Goal: Complete application form: Complete application form

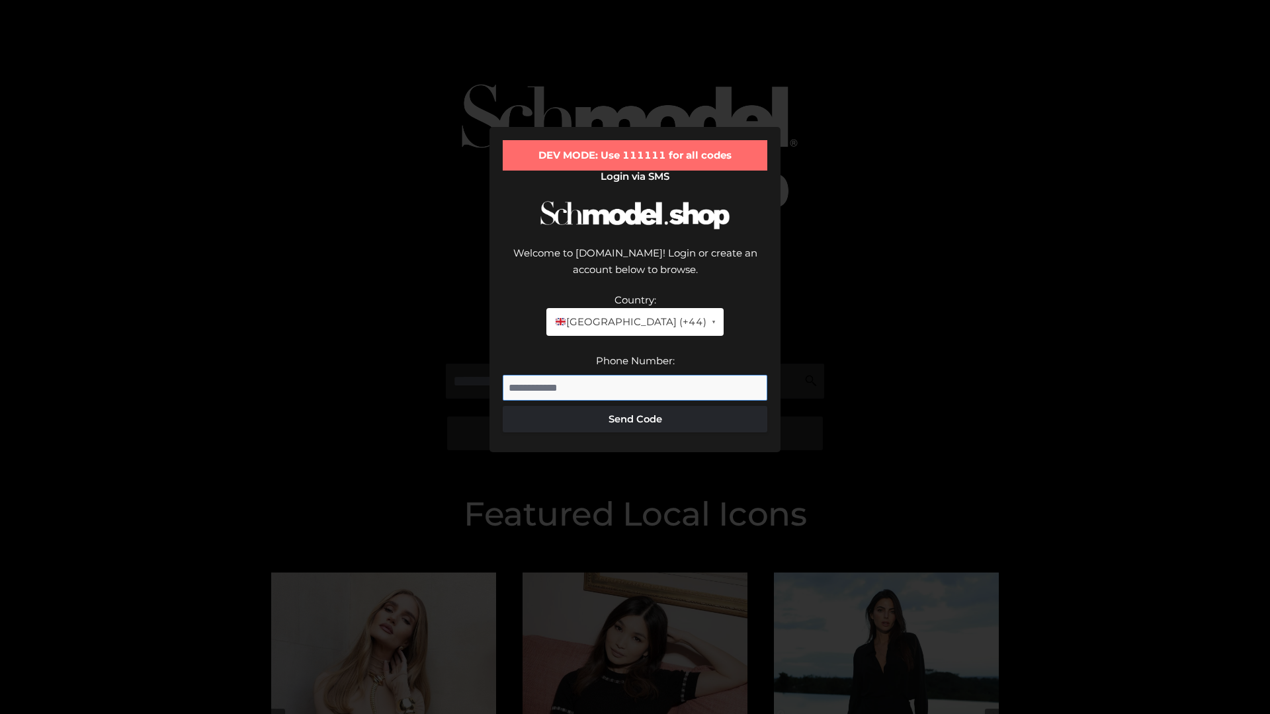
click at [635, 375] on input "Phone Number:" at bounding box center [635, 388] width 265 height 26
type input "**********"
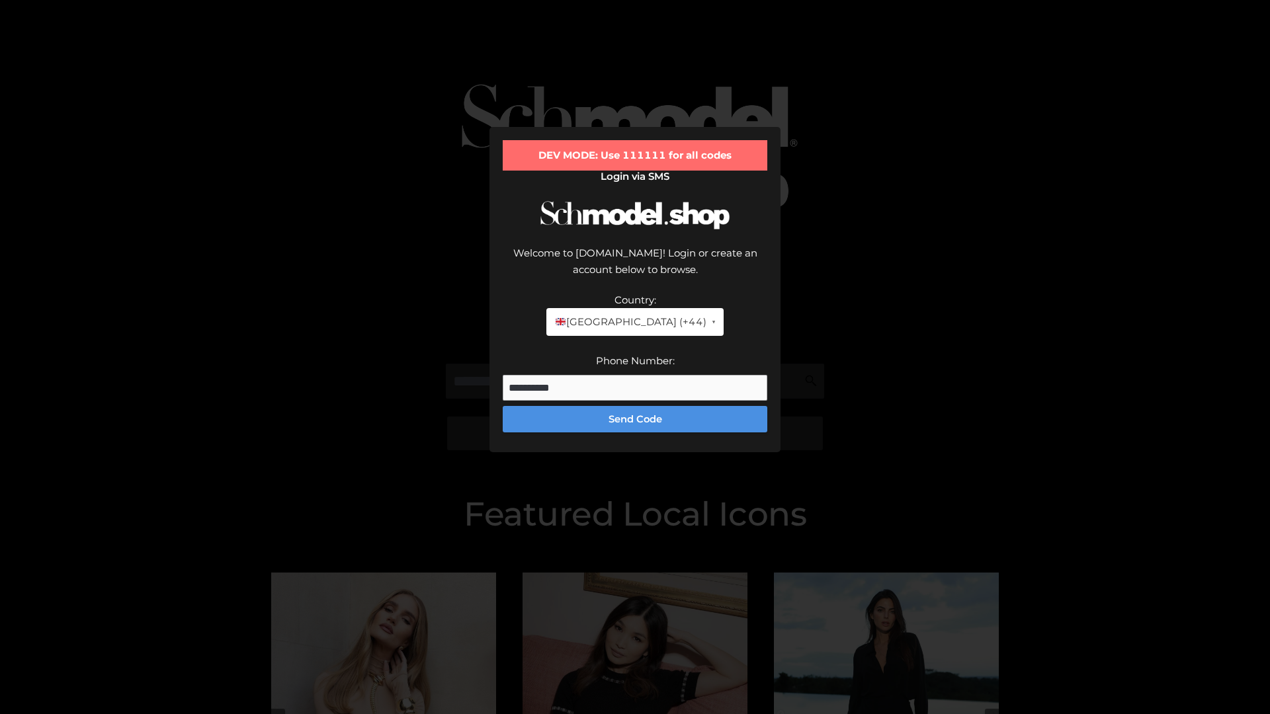
click at [635, 406] on button "Send Code" at bounding box center [635, 419] width 265 height 26
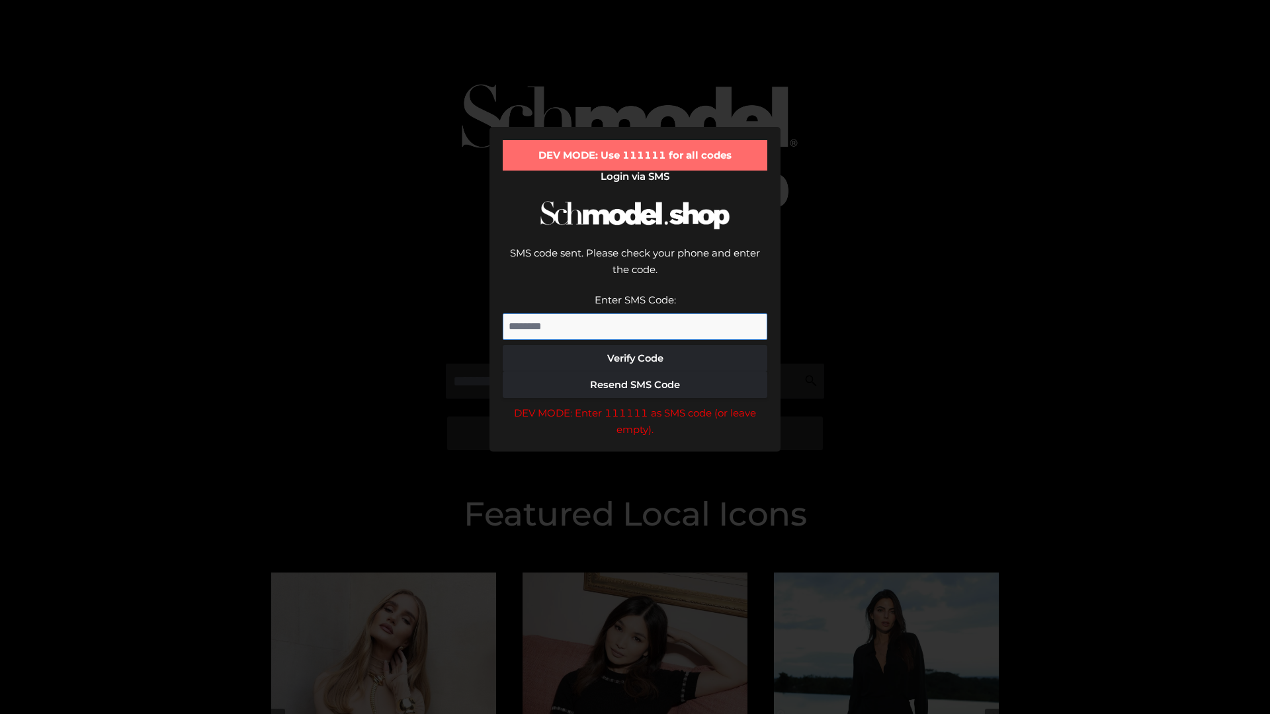
click at [635, 314] on input "Enter SMS Code:" at bounding box center [635, 327] width 265 height 26
type input "******"
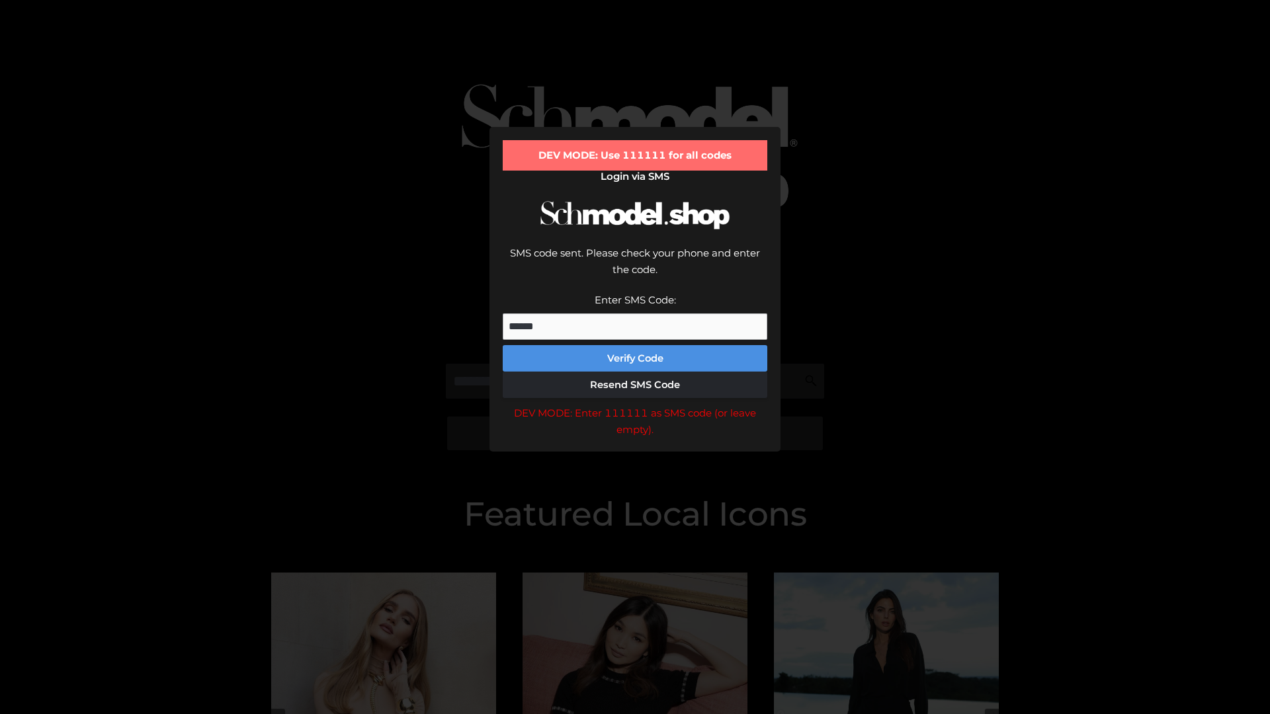
click at [635, 345] on button "Verify Code" at bounding box center [635, 358] width 265 height 26
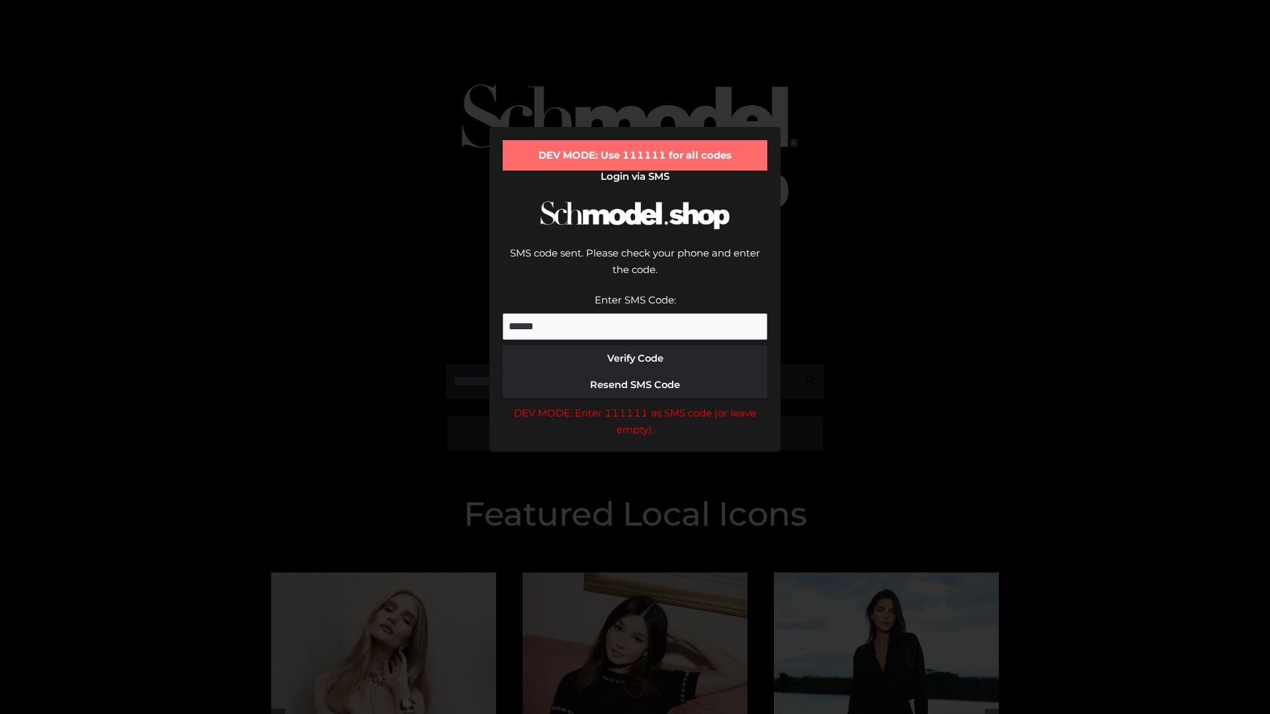
click at [635, 405] on div "DEV MODE: Enter 111111 as SMS code (or leave empty)." at bounding box center [635, 422] width 265 height 34
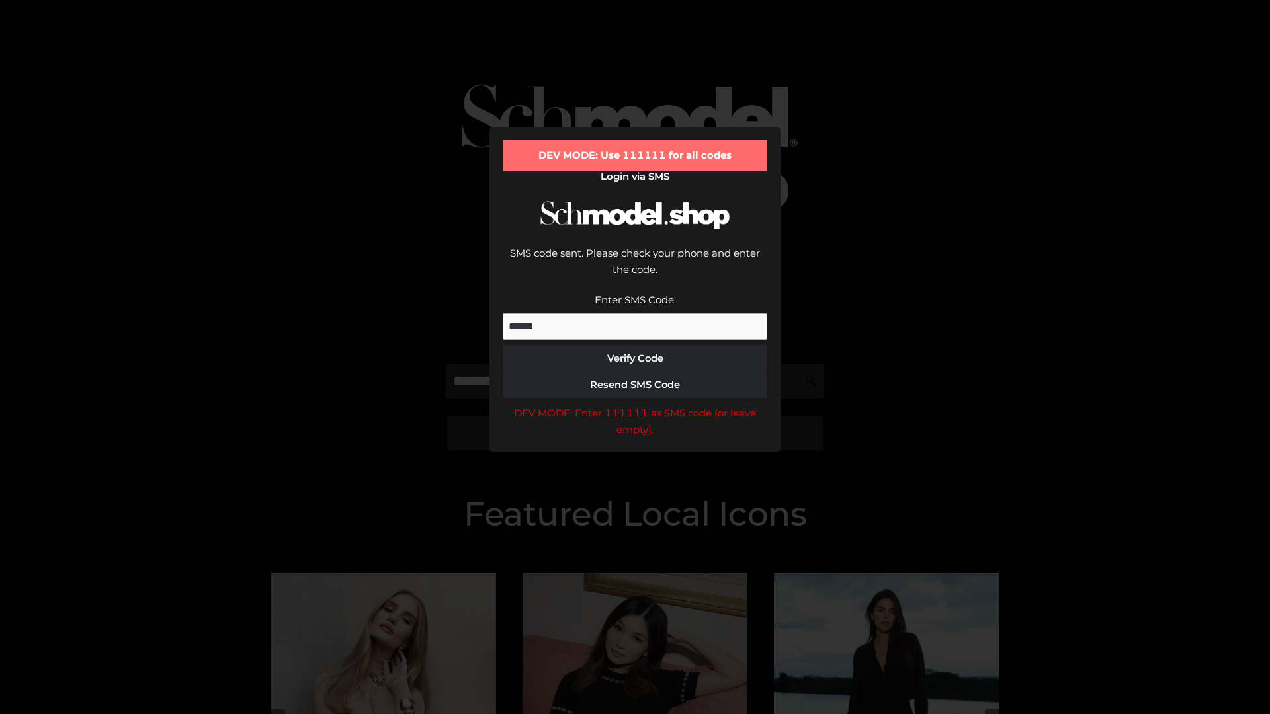
click at [635, 405] on div "DEV MODE: Enter 111111 as SMS code (or leave empty)." at bounding box center [635, 422] width 265 height 34
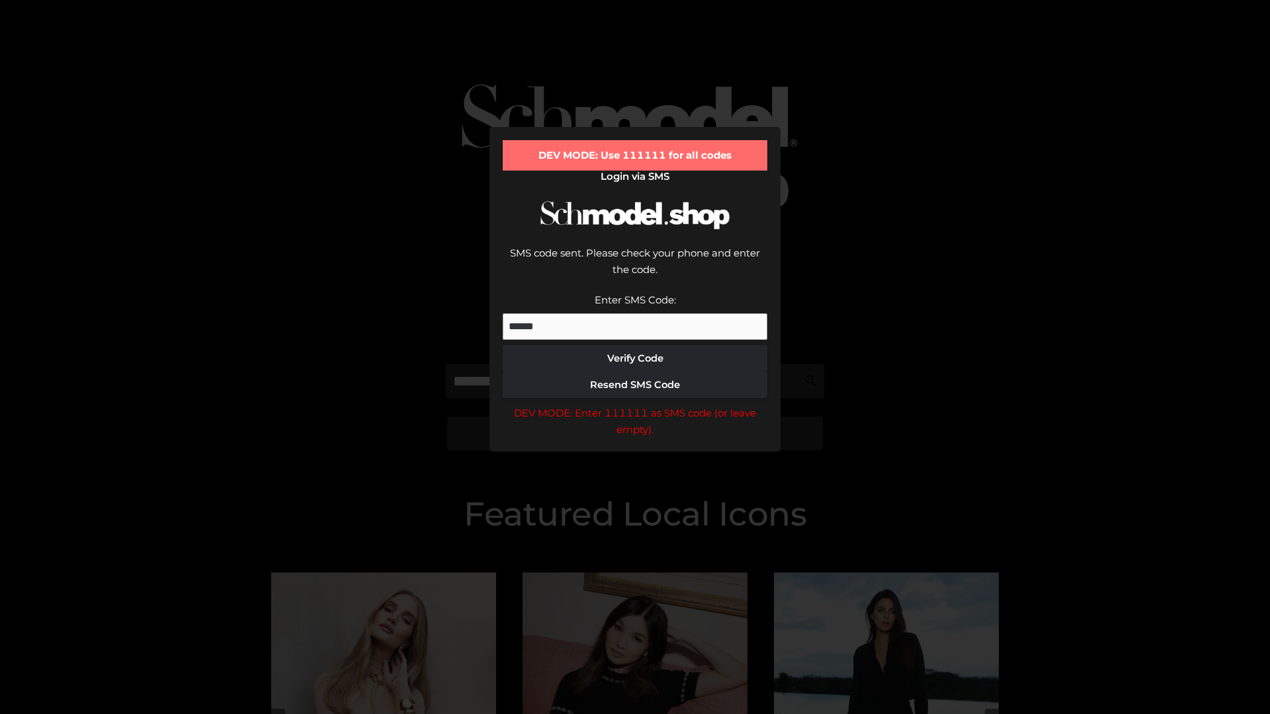
click at [635, 405] on div "DEV MODE: Enter 111111 as SMS code (or leave empty)." at bounding box center [635, 422] width 265 height 34
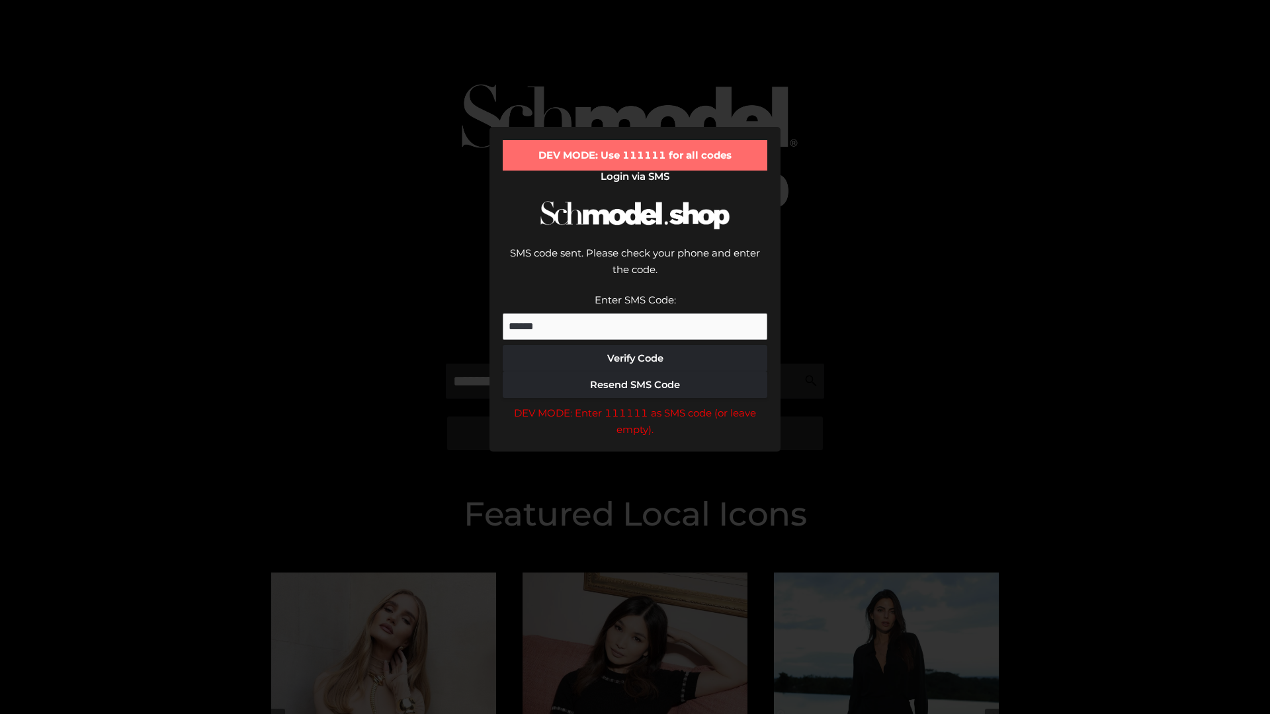
click at [635, 405] on div "DEV MODE: Enter 111111 as SMS code (or leave empty)." at bounding box center [635, 422] width 265 height 34
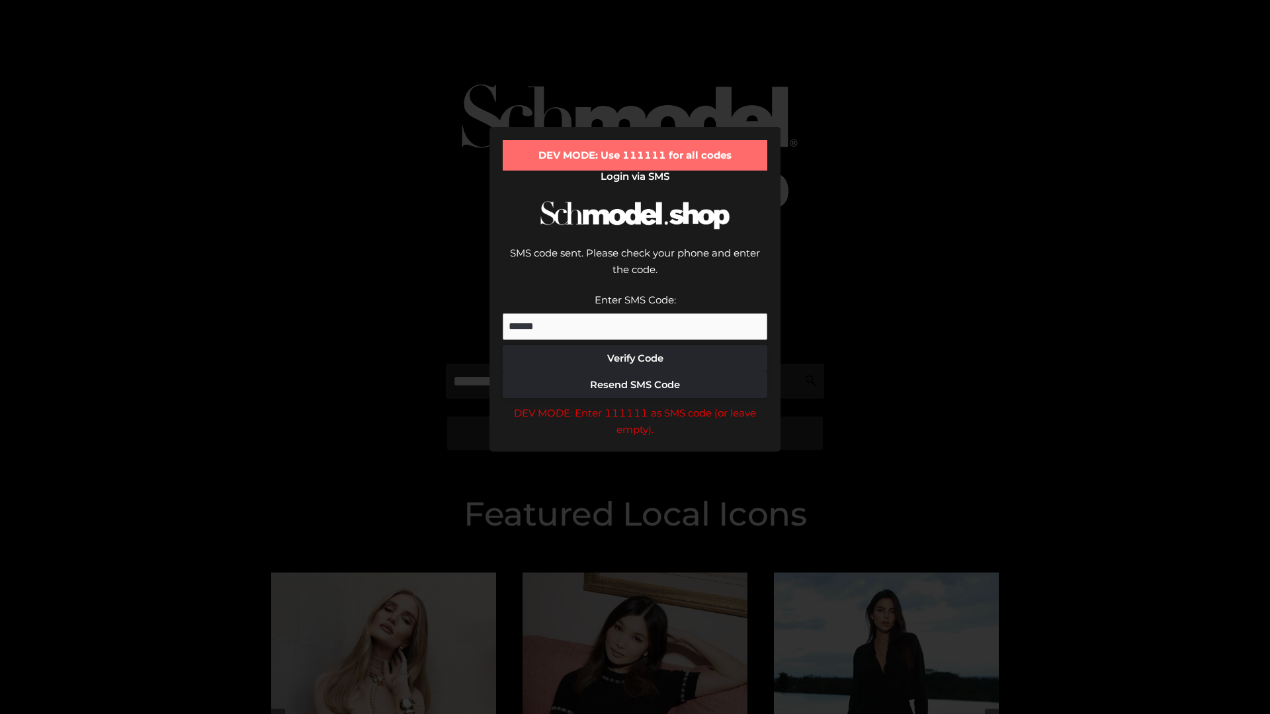
click at [635, 405] on div "DEV MODE: Enter 111111 as SMS code (or leave empty)." at bounding box center [635, 422] width 265 height 34
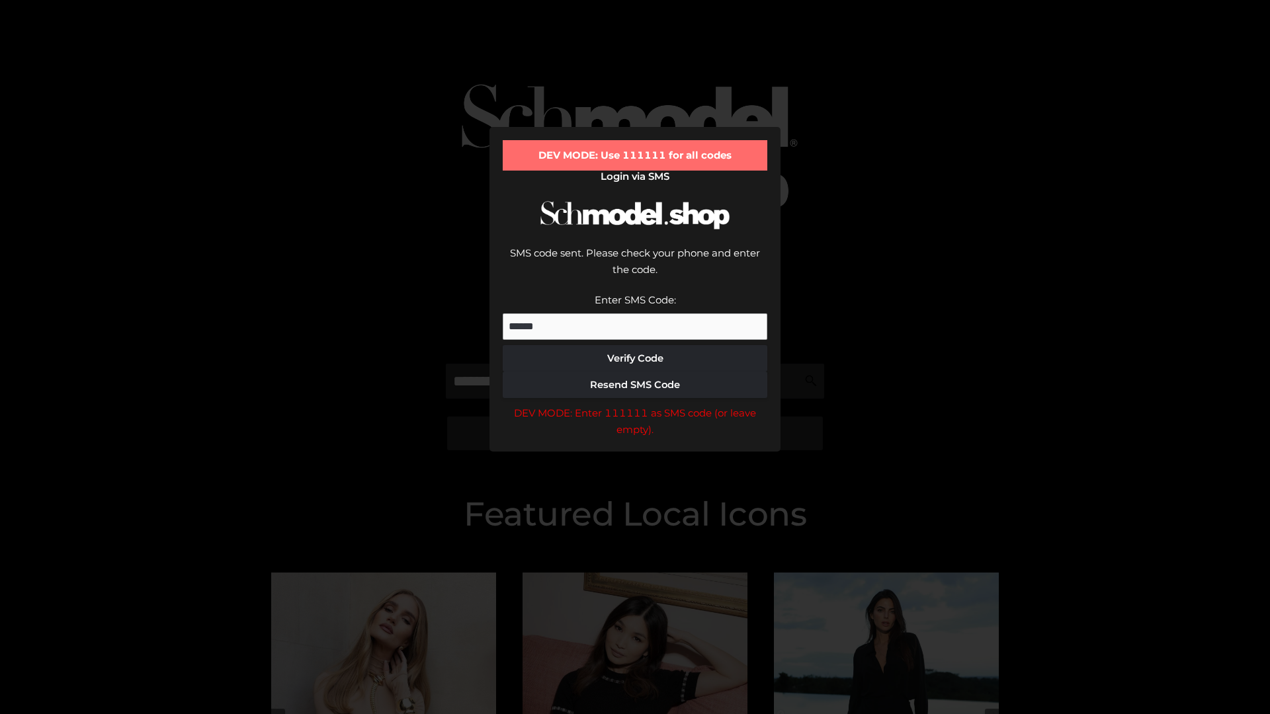
click at [635, 405] on div "DEV MODE: Enter 111111 as SMS code (or leave empty)." at bounding box center [635, 422] width 265 height 34
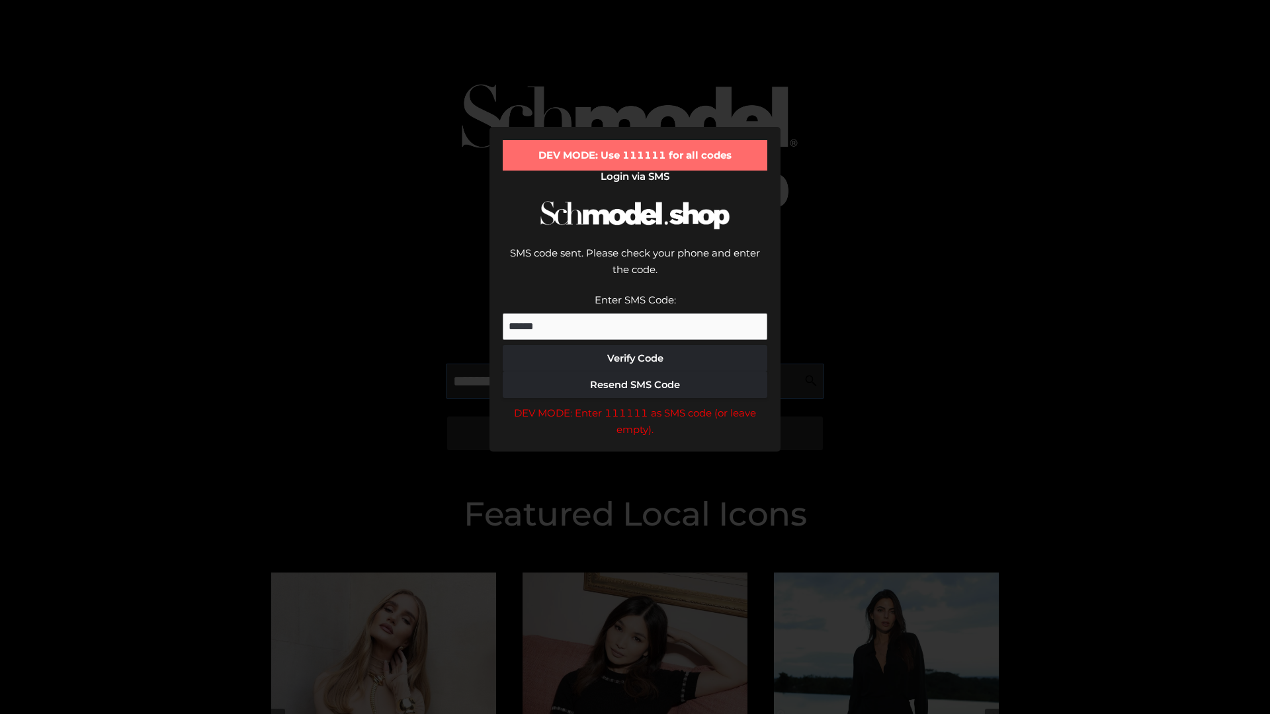
scroll to position [0, 68]
click at [635, 405] on div "DEV MODE: Enter 111111 as SMS code (or leave empty)." at bounding box center [635, 422] width 265 height 34
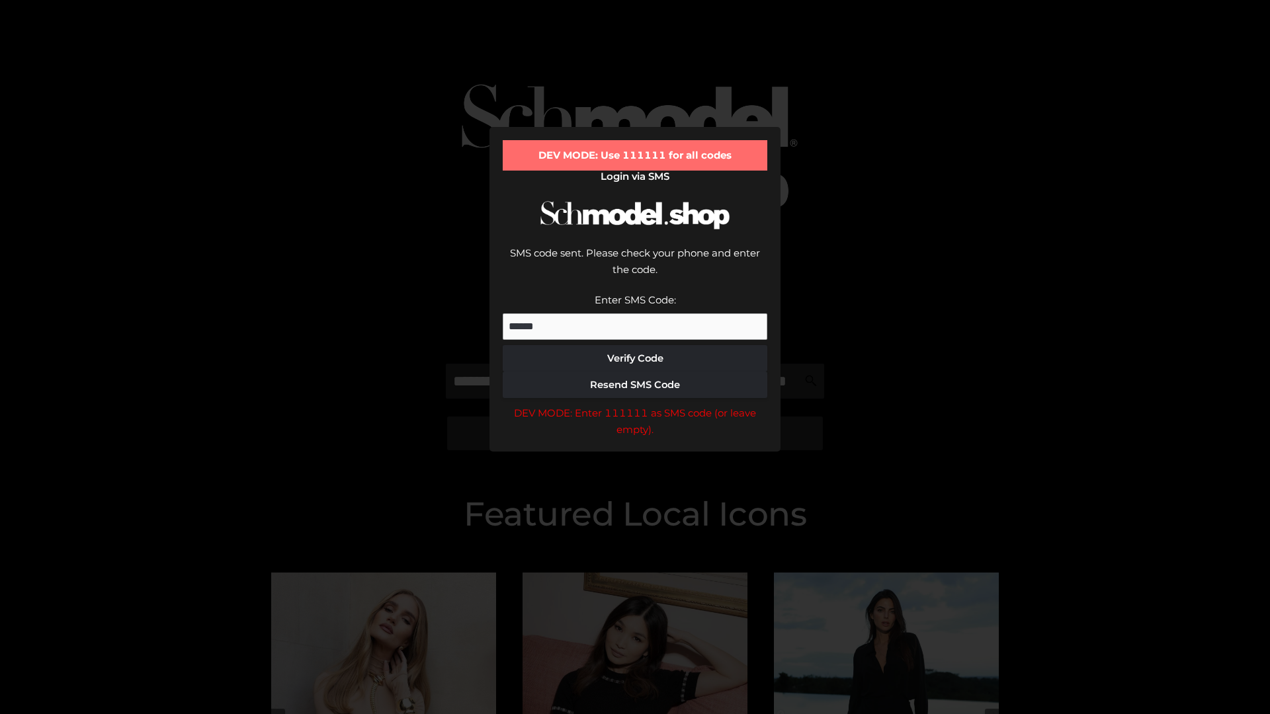
click at [635, 405] on div "DEV MODE: Enter 111111 as SMS code (or leave empty)." at bounding box center [635, 422] width 265 height 34
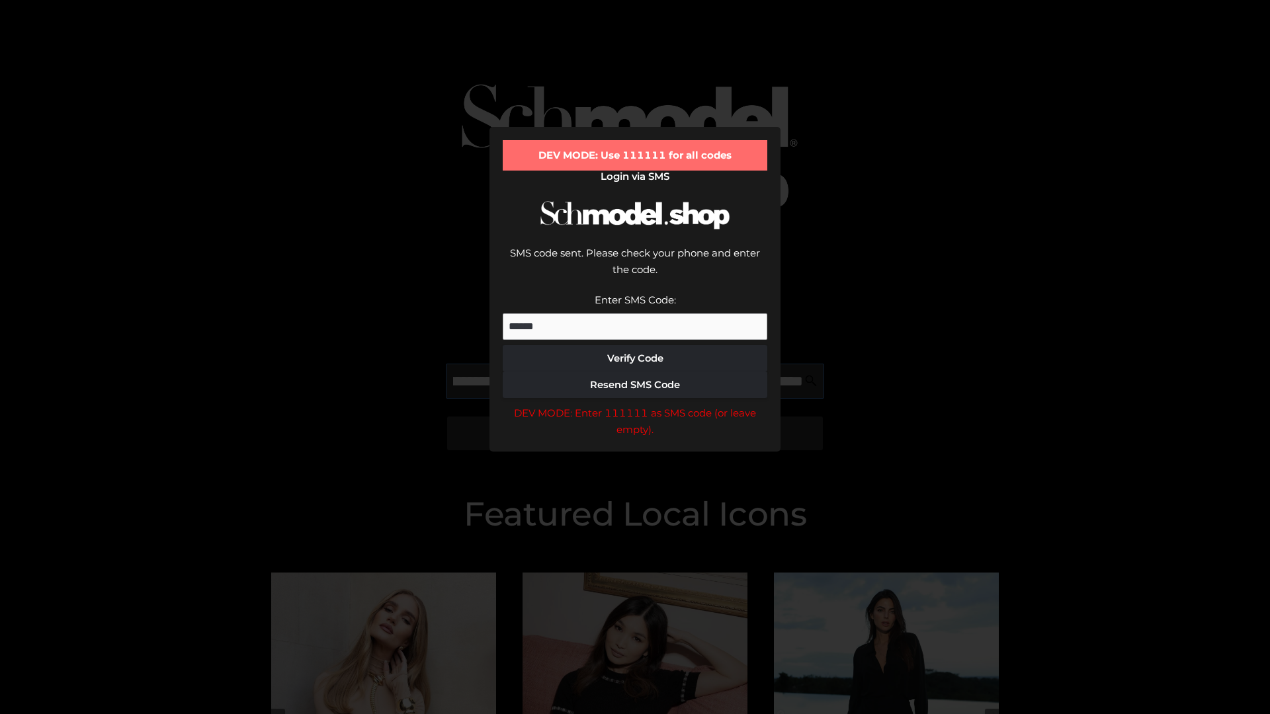
scroll to position [0, 144]
click at [635, 405] on div "DEV MODE: Enter 111111 as SMS code (or leave empty)." at bounding box center [635, 422] width 265 height 34
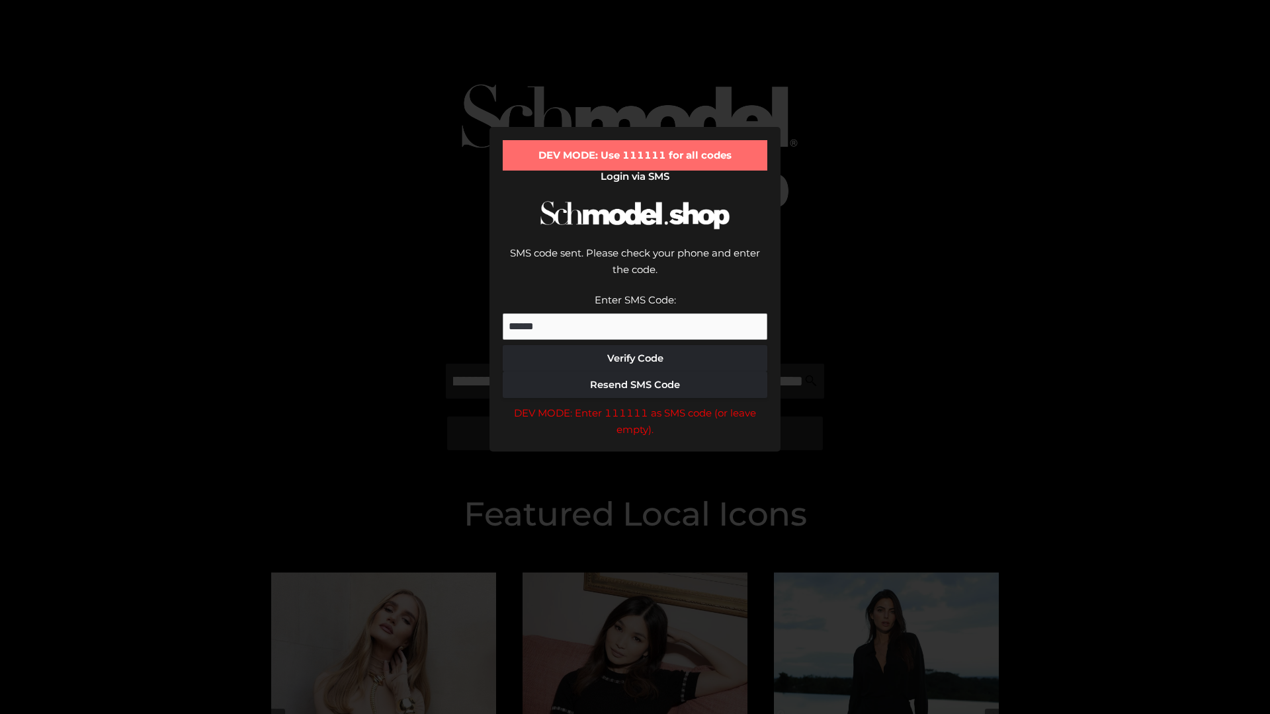
click at [635, 405] on div "DEV MODE: Enter 111111 as SMS code (or leave empty)." at bounding box center [635, 422] width 265 height 34
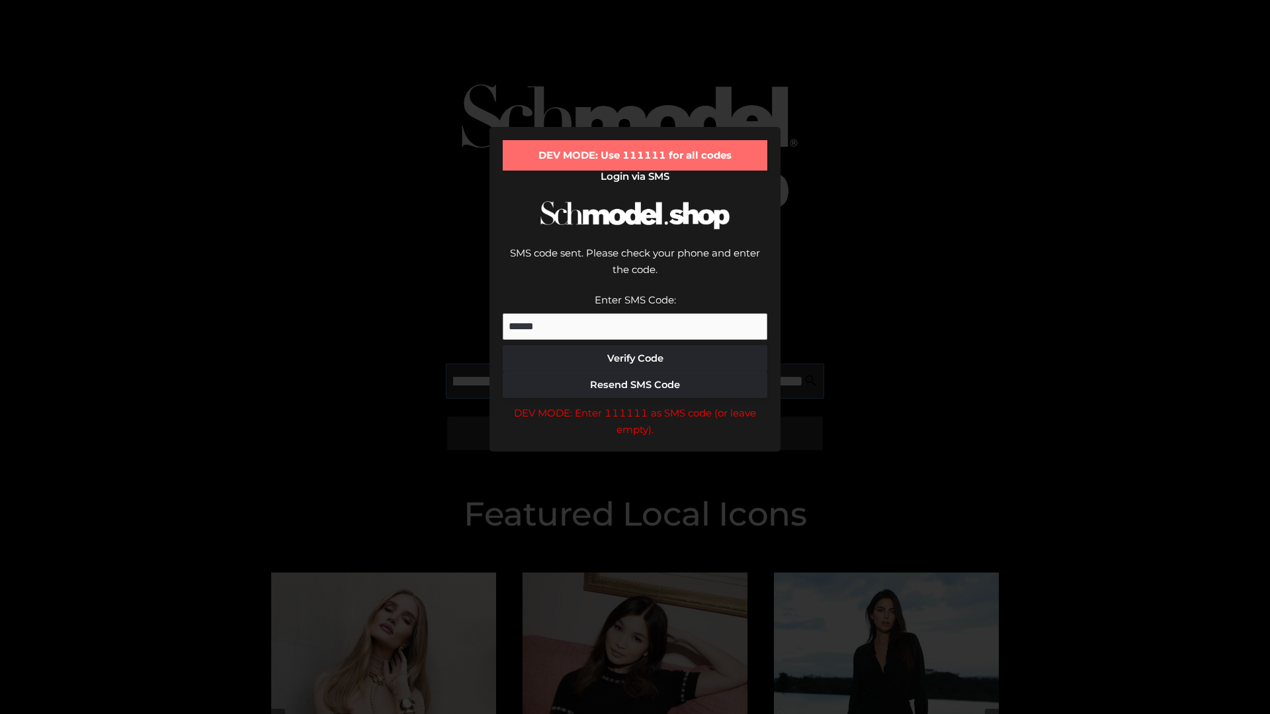
scroll to position [0, 224]
click at [635, 405] on div "DEV MODE: Enter 111111 as SMS code (or leave empty)." at bounding box center [635, 422] width 265 height 34
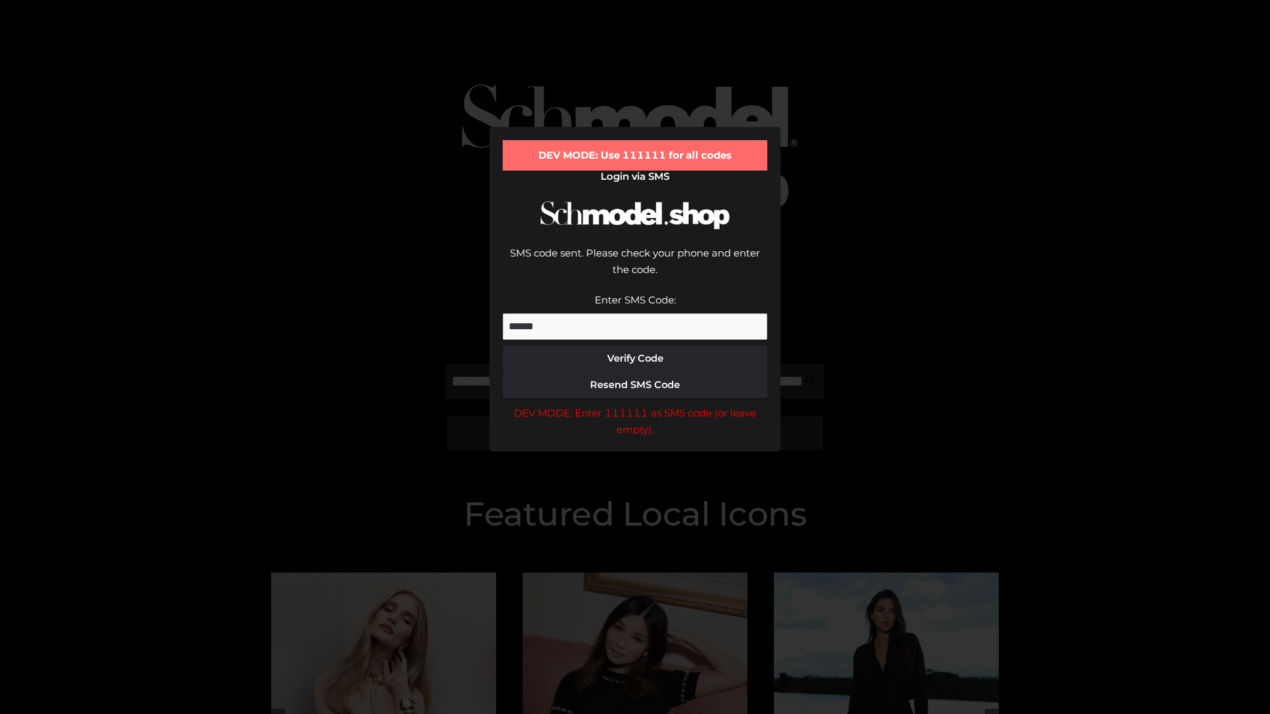
click at [635, 405] on div "DEV MODE: Enter 111111 as SMS code (or leave empty)." at bounding box center [635, 422] width 265 height 34
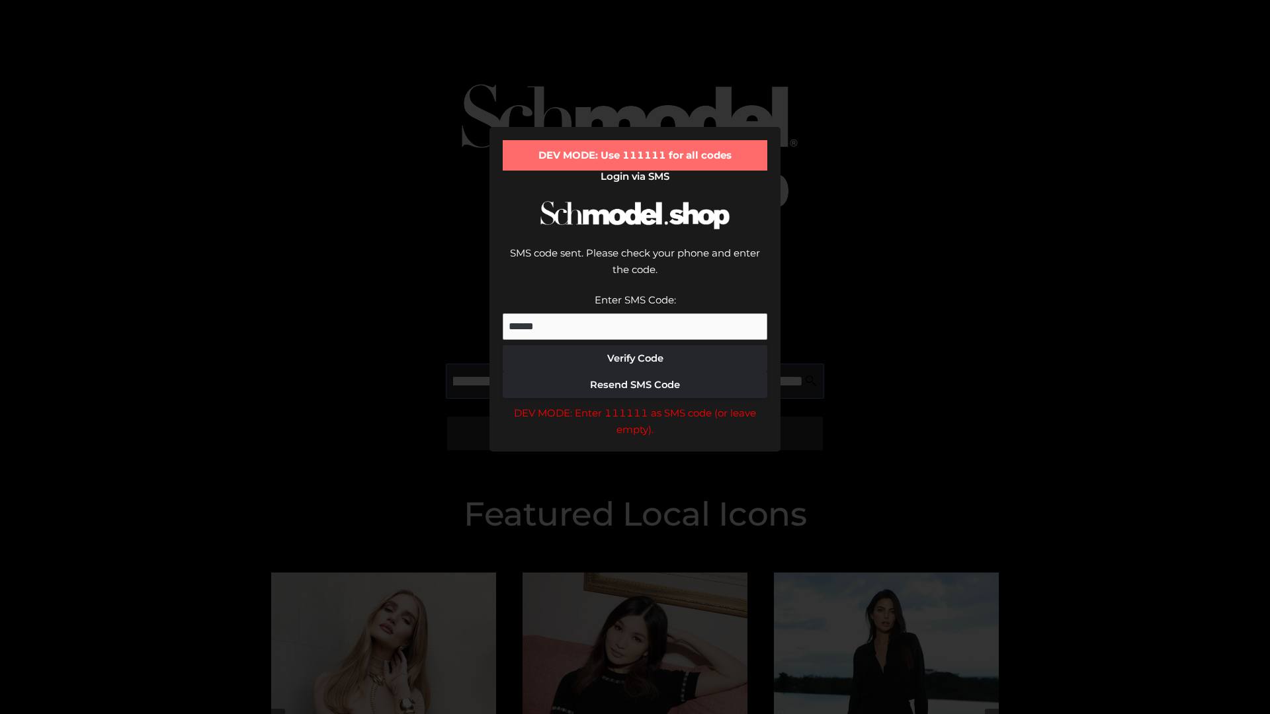
scroll to position [0, 308]
click at [635, 405] on div "DEV MODE: Enter 111111 as SMS code (or leave empty)." at bounding box center [635, 422] width 265 height 34
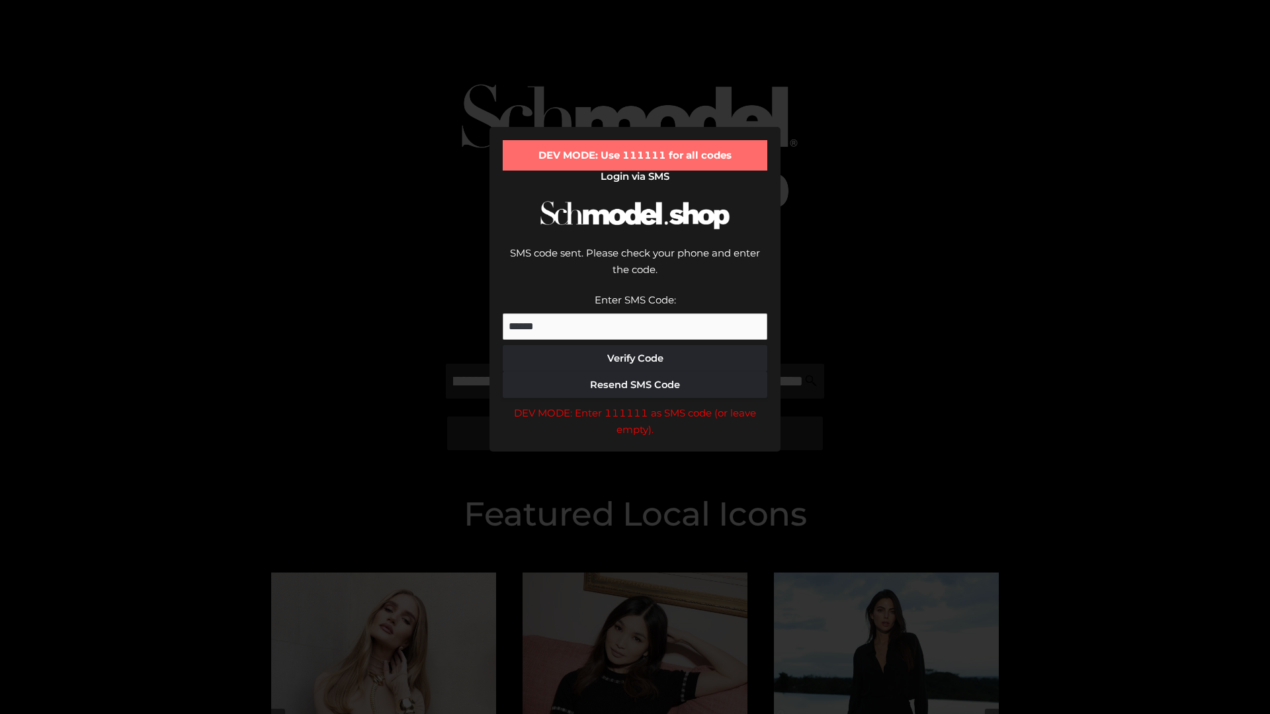
click at [635, 405] on div "DEV MODE: Enter 111111 as SMS code (or leave empty)." at bounding box center [635, 422] width 265 height 34
type input "**********"
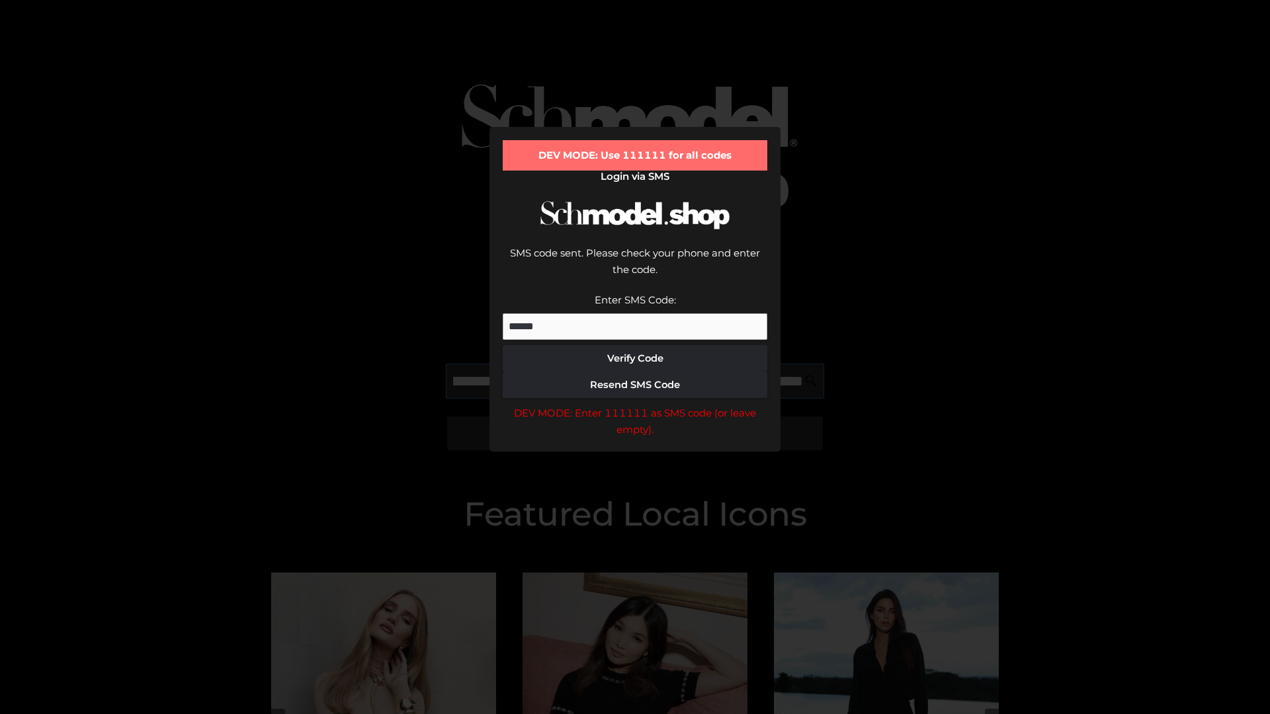
scroll to position [0, 368]
